Goal: Transaction & Acquisition: Subscribe to service/newsletter

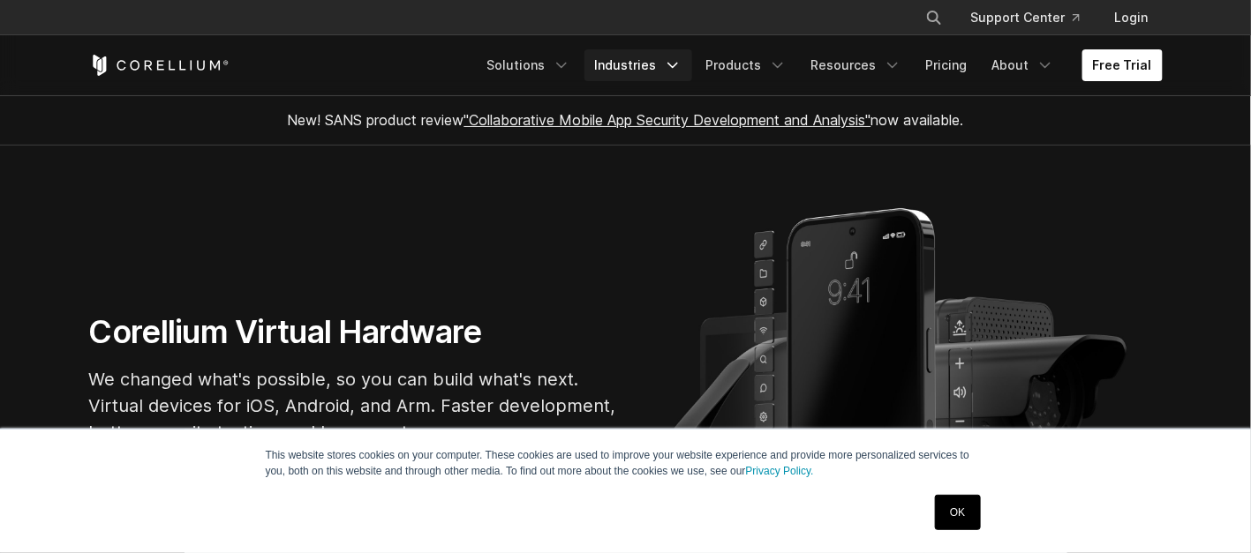
click at [681, 61] on icon "Navigation Menu" at bounding box center [673, 65] width 18 height 18
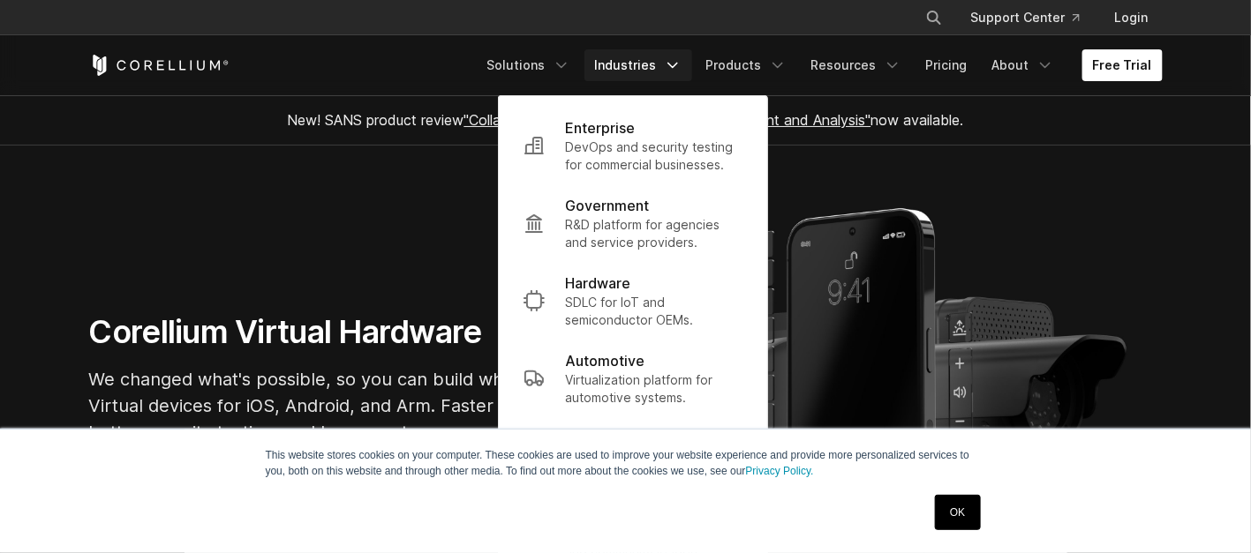
click at [681, 61] on icon "Navigation Menu" at bounding box center [673, 65] width 18 height 18
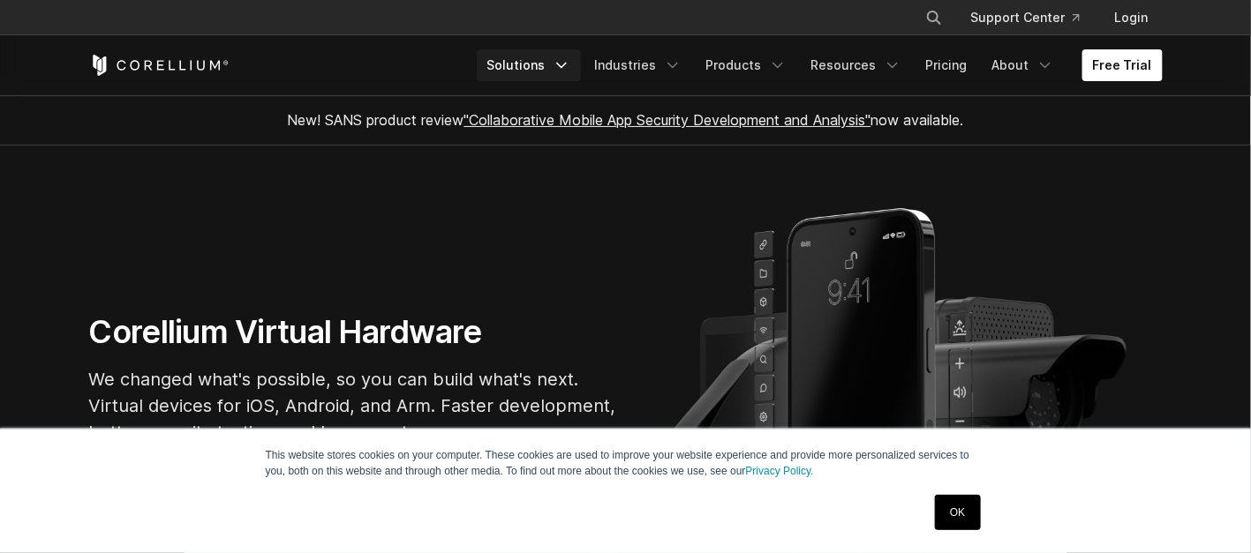
click at [570, 56] on icon "Navigation Menu" at bounding box center [562, 65] width 18 height 18
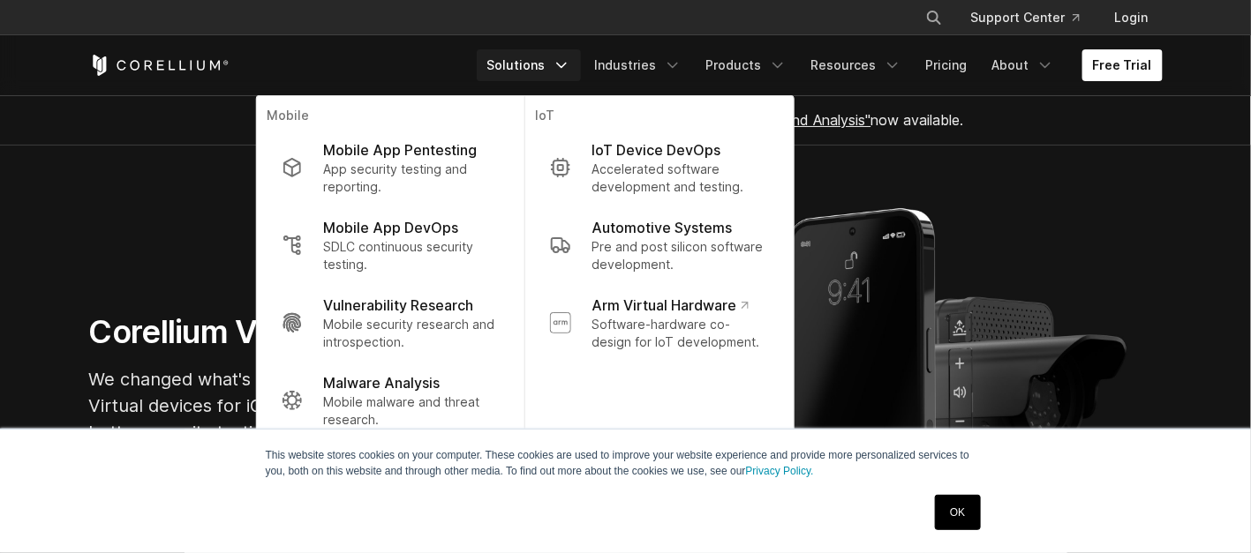
click at [570, 56] on icon "Navigation Menu" at bounding box center [562, 65] width 18 height 18
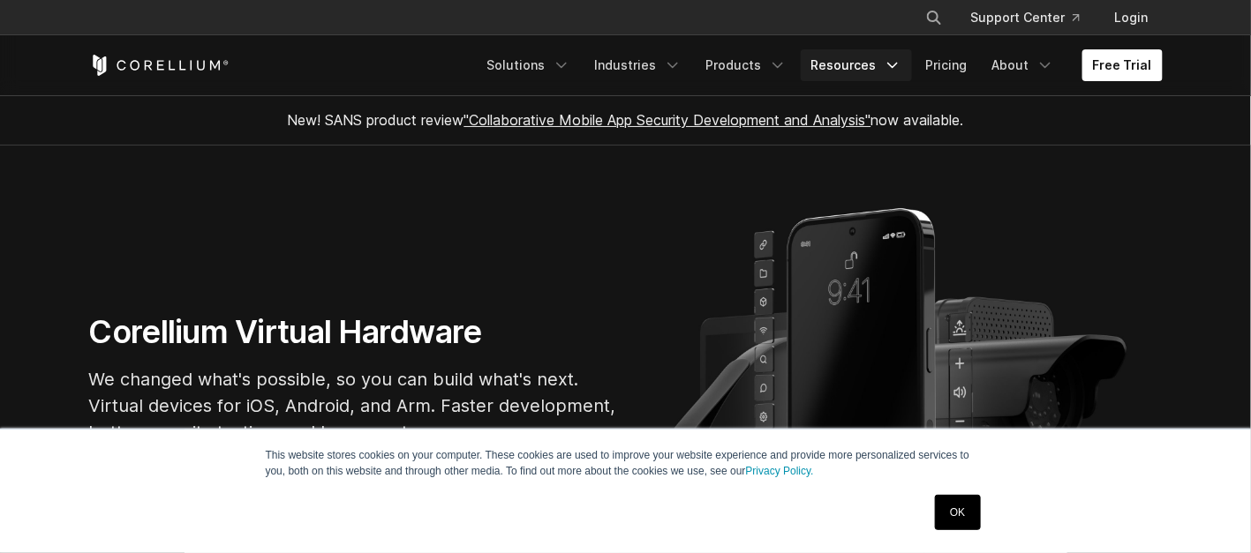
click at [901, 61] on icon "Navigation Menu" at bounding box center [893, 65] width 18 height 18
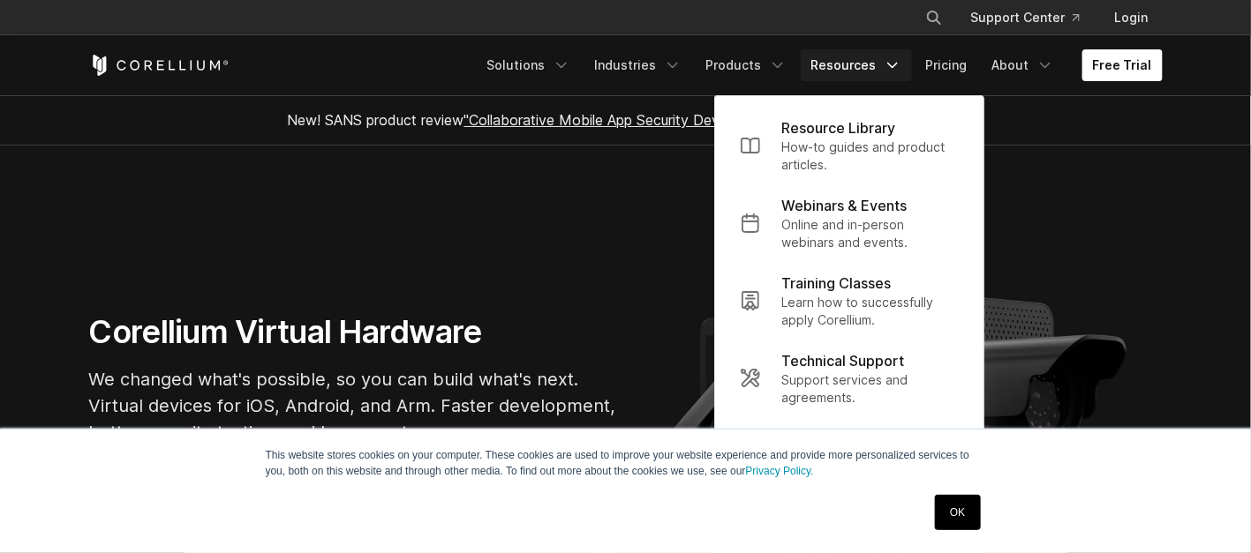
click at [901, 61] on icon "Navigation Menu" at bounding box center [893, 65] width 18 height 18
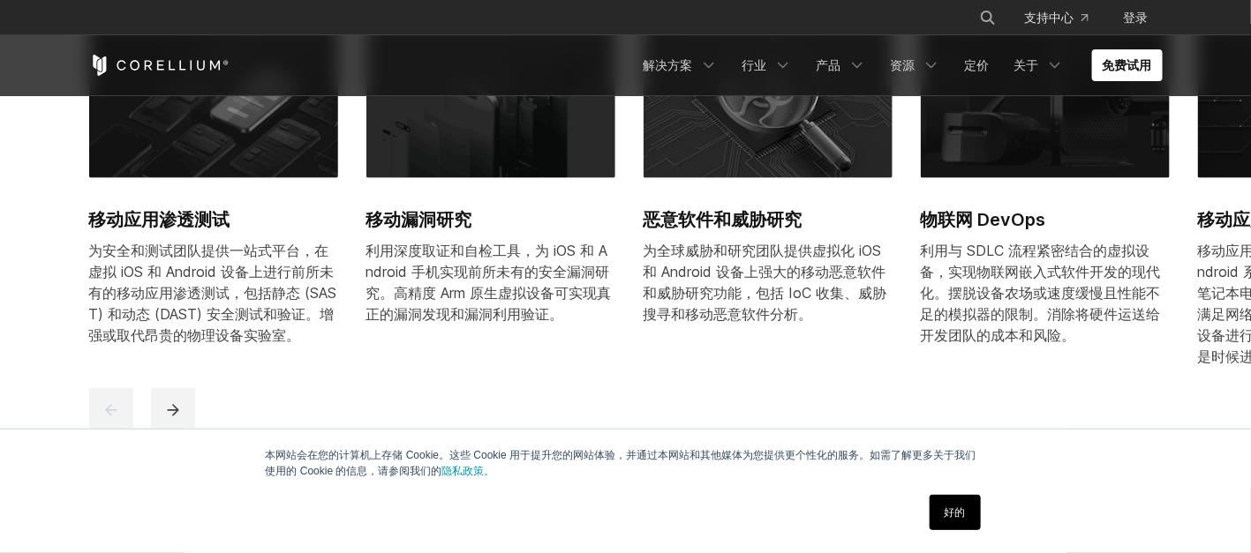
scroll to position [488, 0]
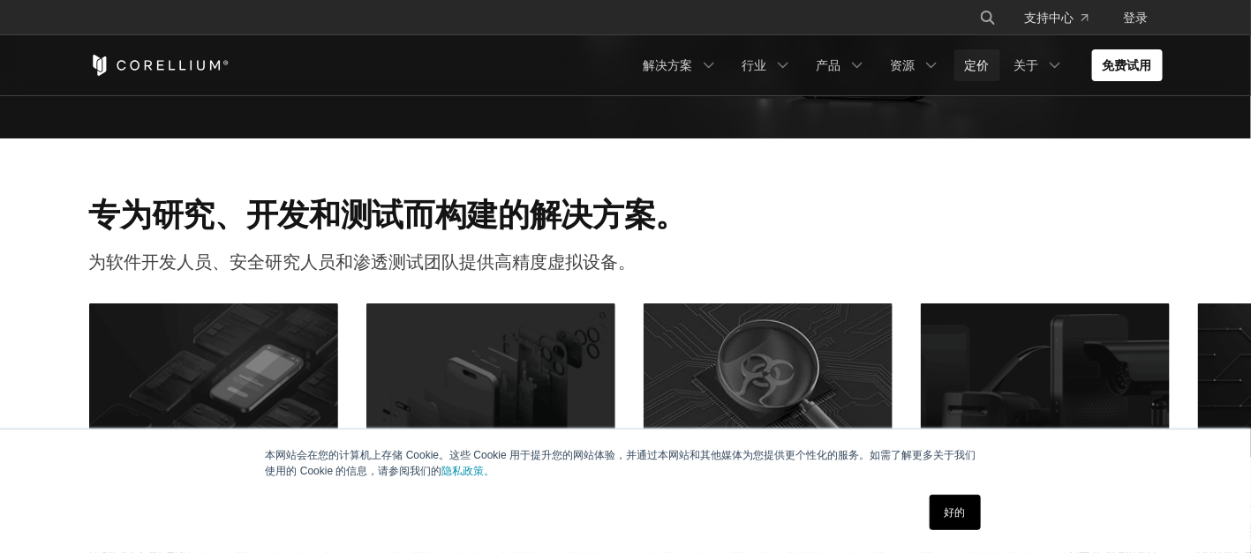
click at [989, 61] on font "定价" at bounding box center [977, 64] width 25 height 15
